Goal: Check status: Check status

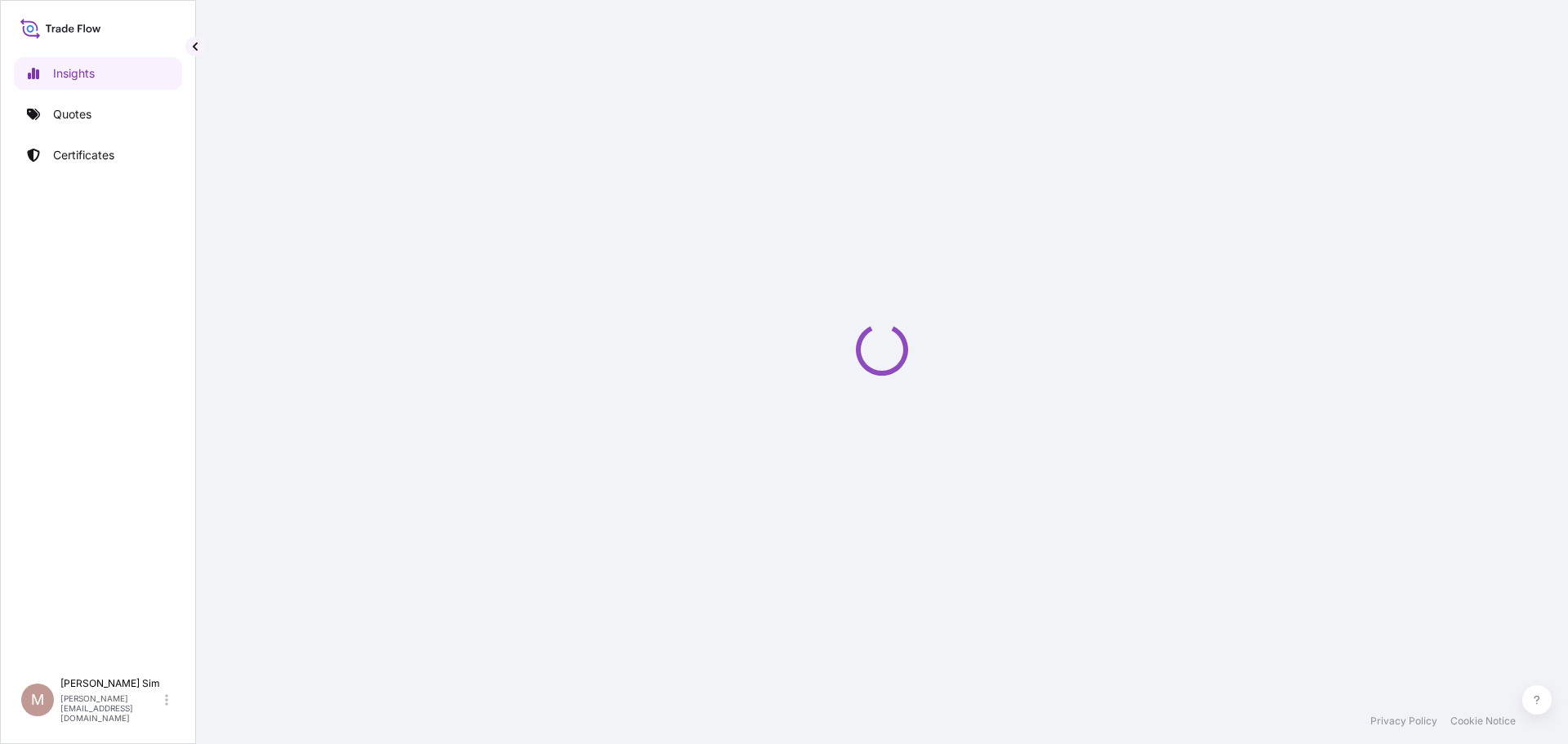
select select "2025"
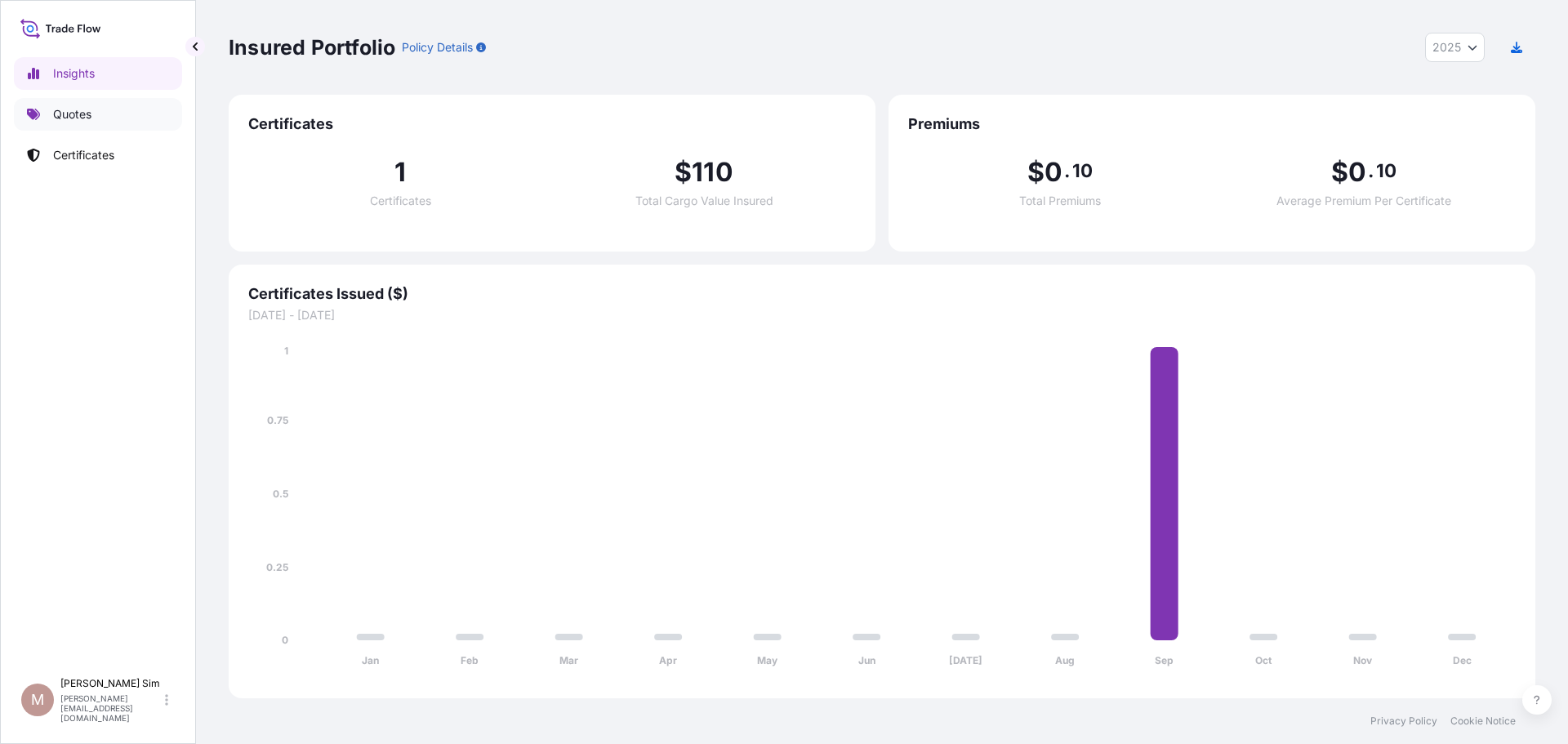
click at [109, 122] on link "Quotes" at bounding box center [98, 114] width 168 height 33
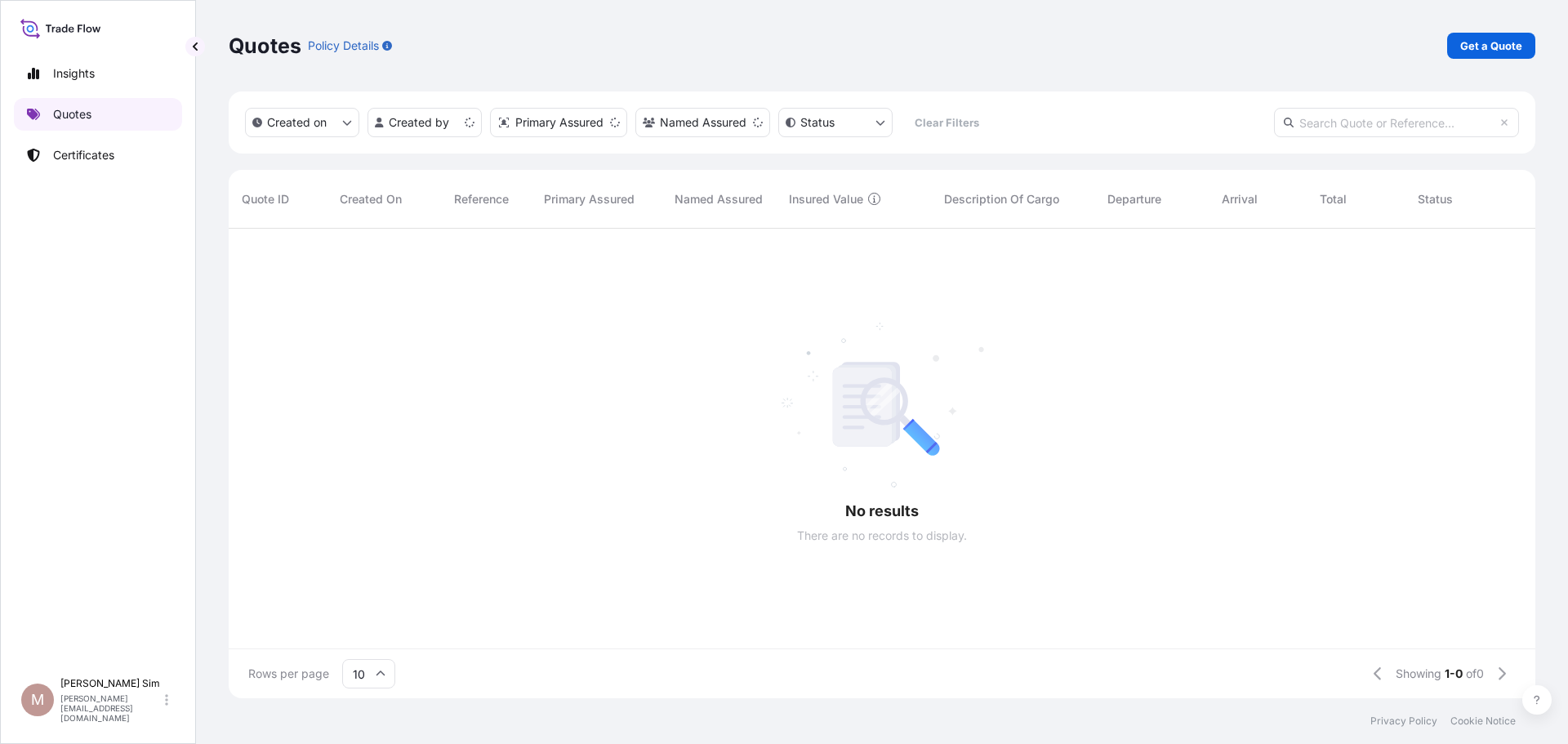
scroll to position [466, 1295]
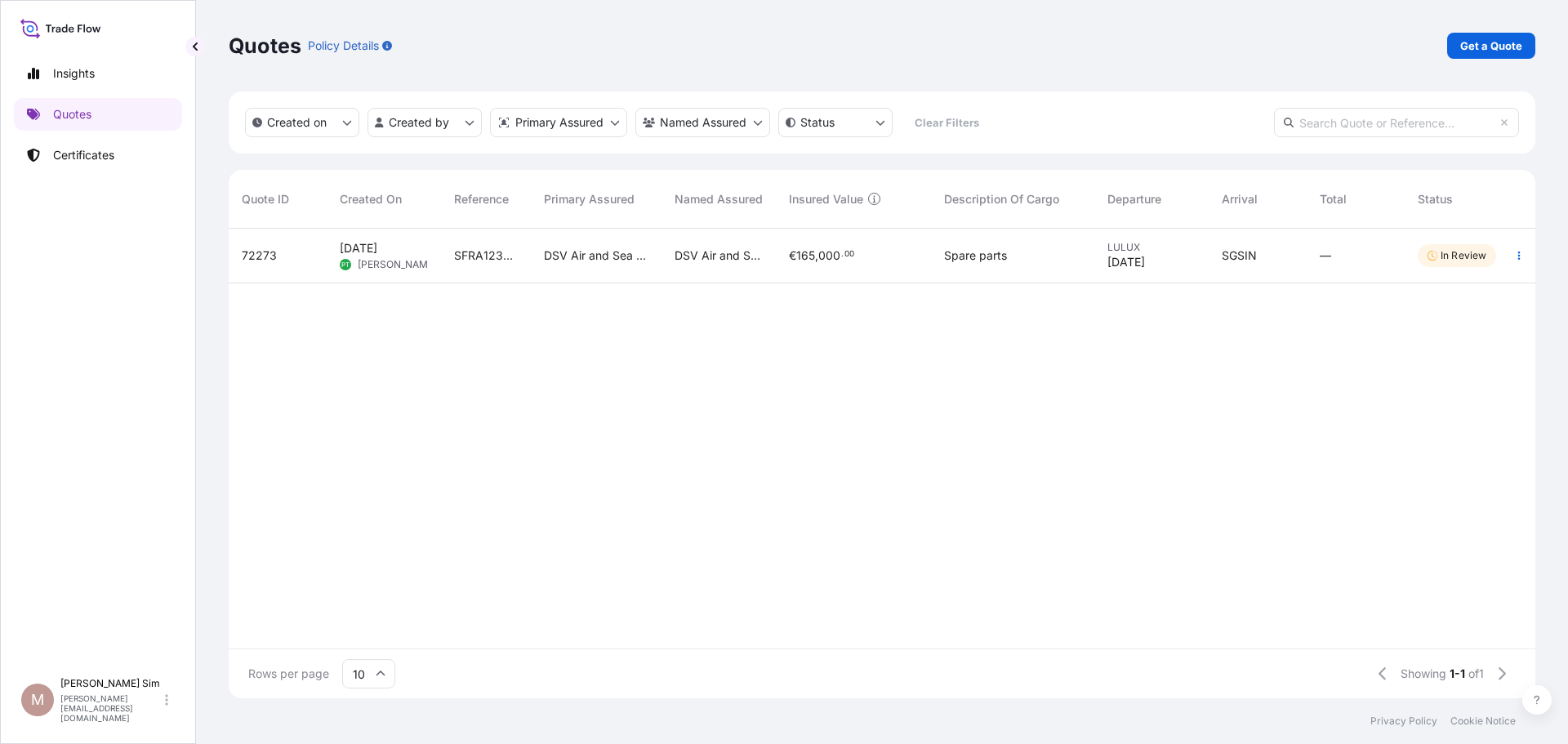
click at [1440, 254] on p "In Review" at bounding box center [1463, 255] width 46 height 13
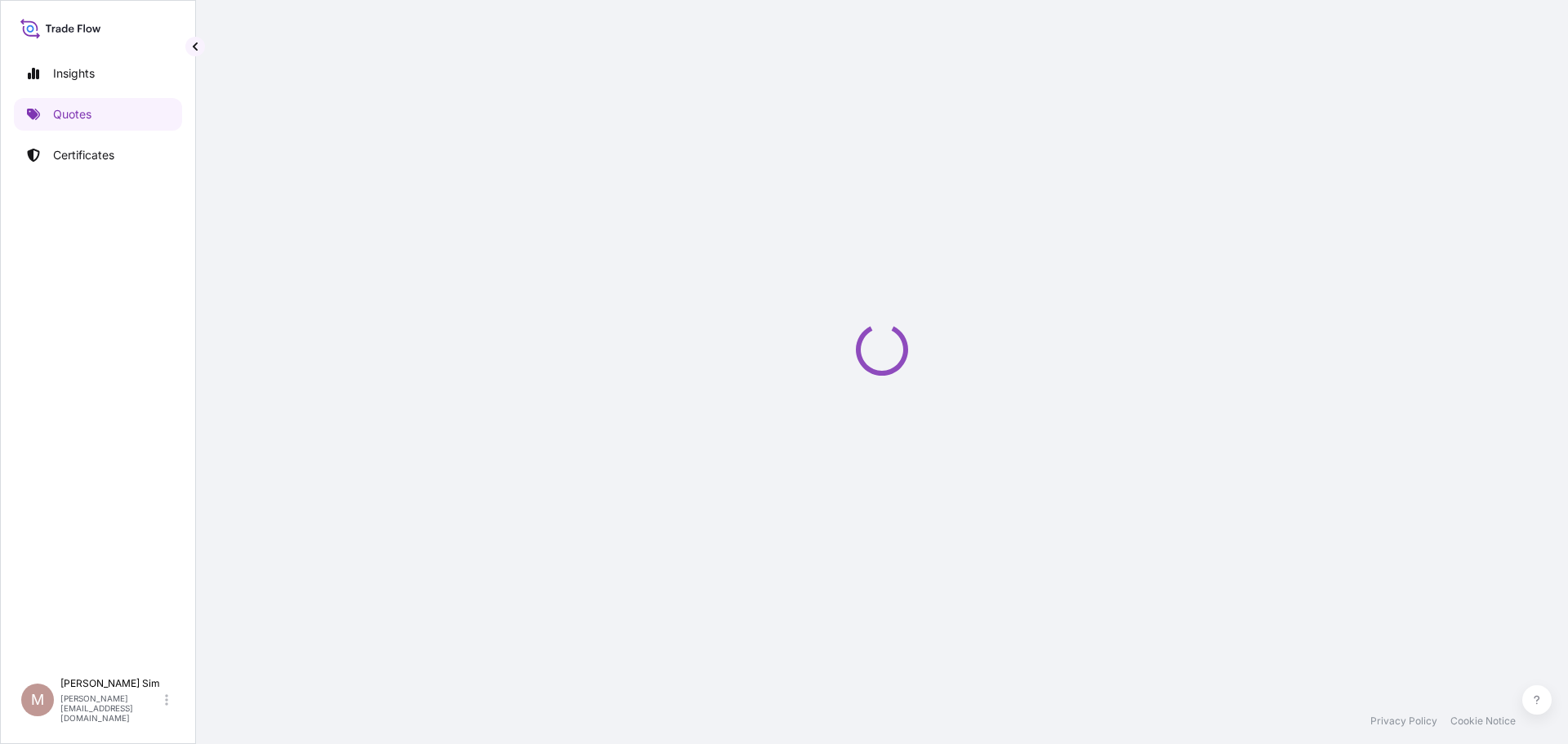
select select "Road / [GEOGRAPHIC_DATA]"
select select "Airfreight"
select select "Road / [GEOGRAPHIC_DATA]"
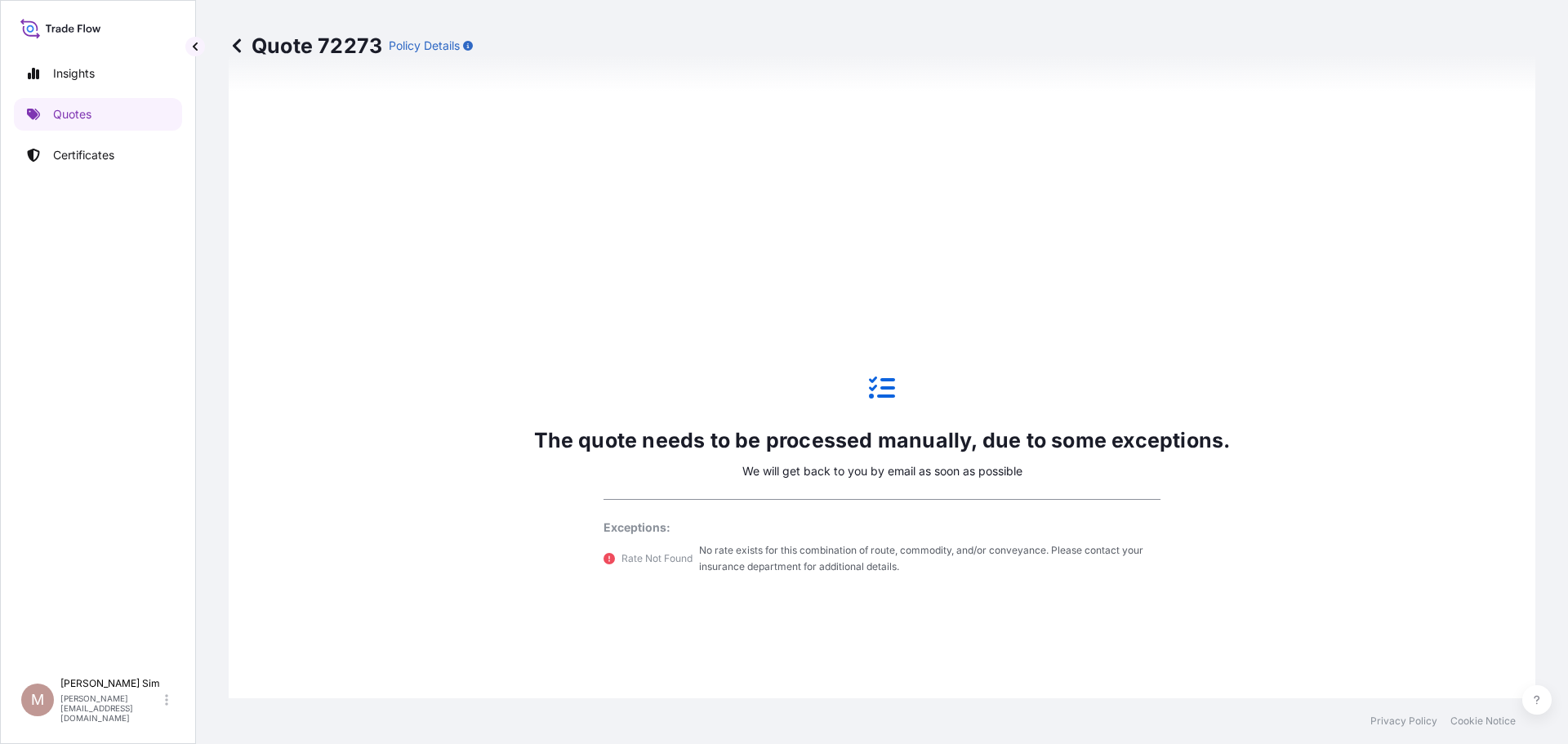
scroll to position [947, 0]
